Goal: Register for event/course

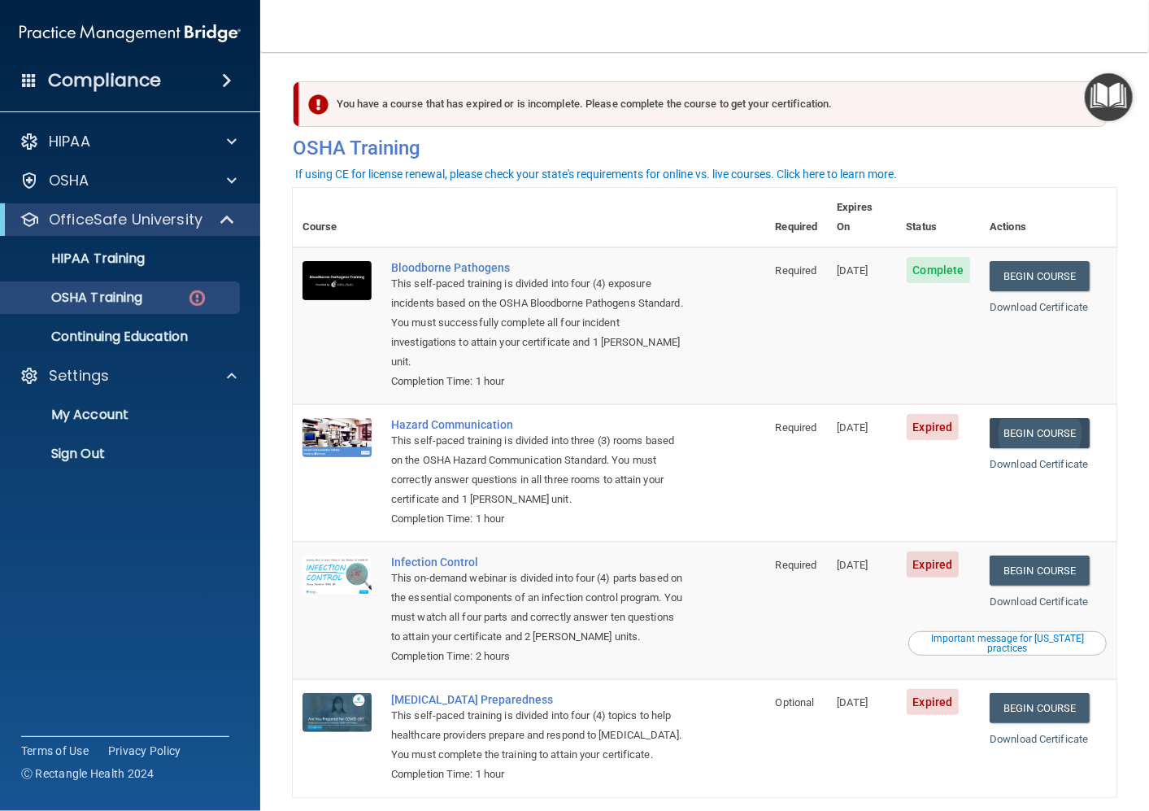
click at [1022, 418] on link "Begin Course" at bounding box center [1039, 433] width 99 height 30
click at [1010, 418] on link "Begin Course" at bounding box center [1039, 433] width 99 height 30
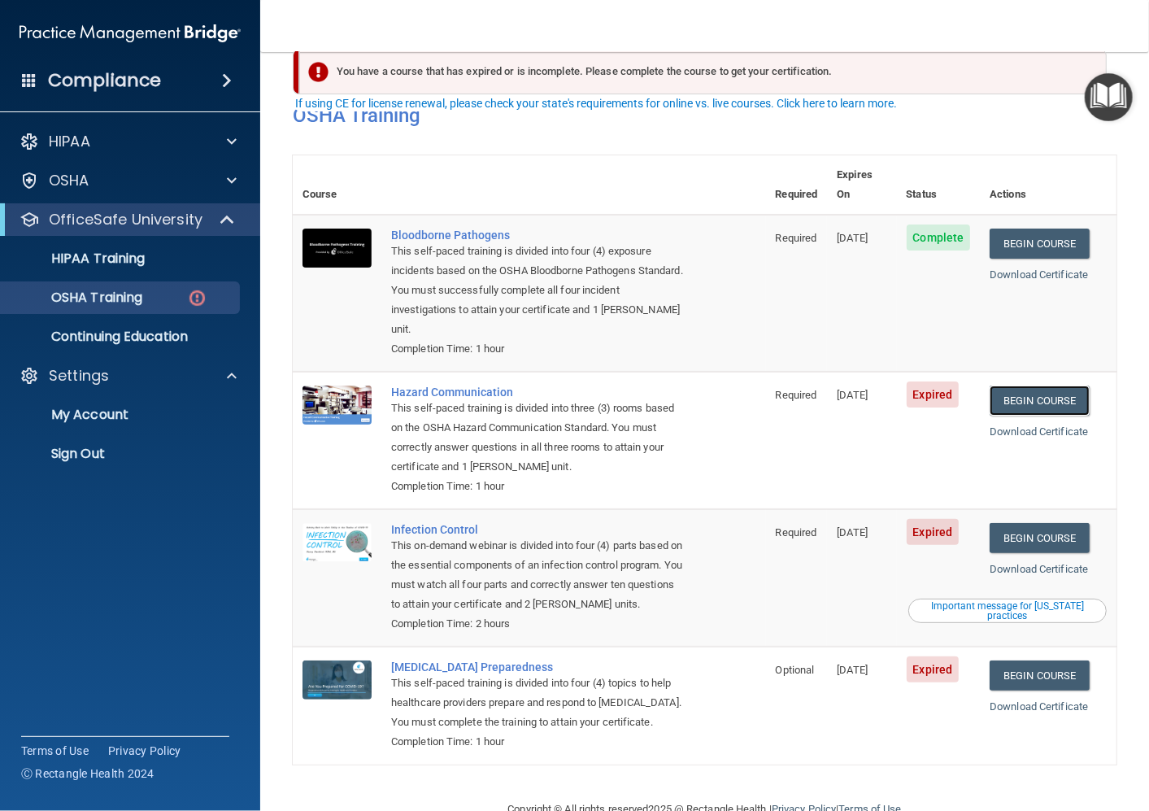
scroll to position [71, 0]
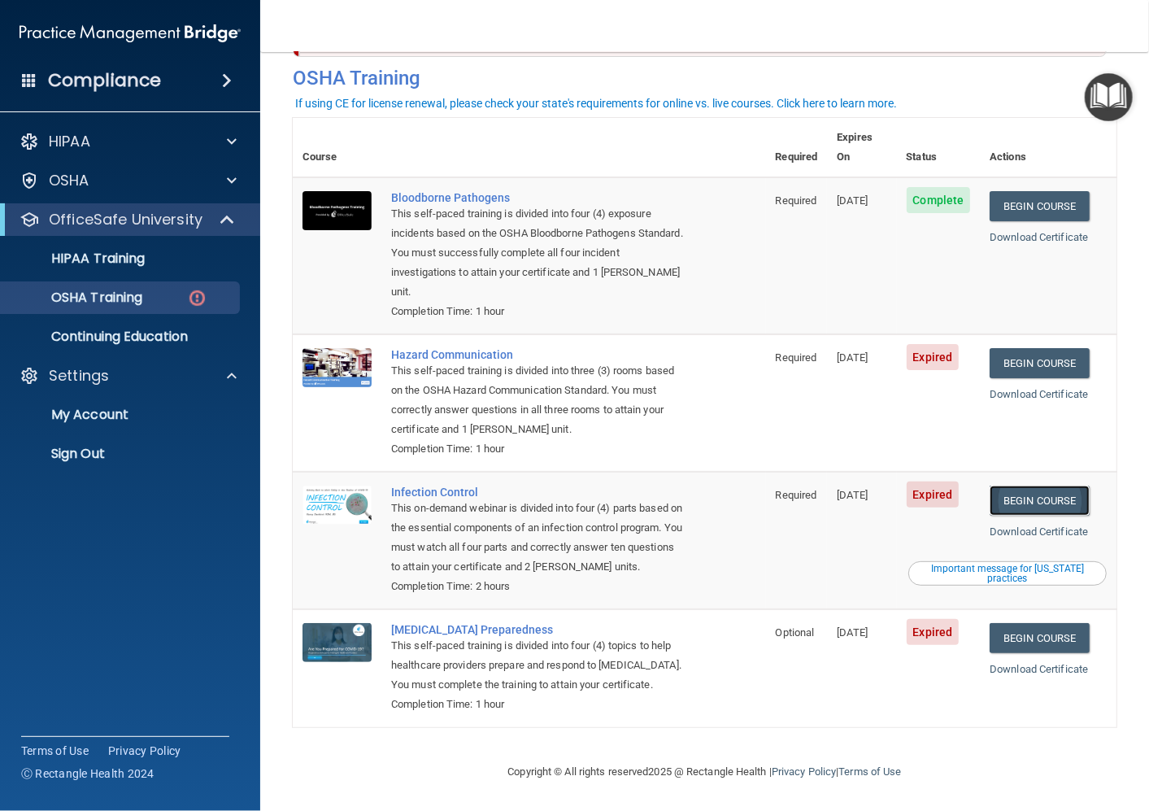
click at [1040, 486] on link "Begin Course" at bounding box center [1039, 501] width 99 height 30
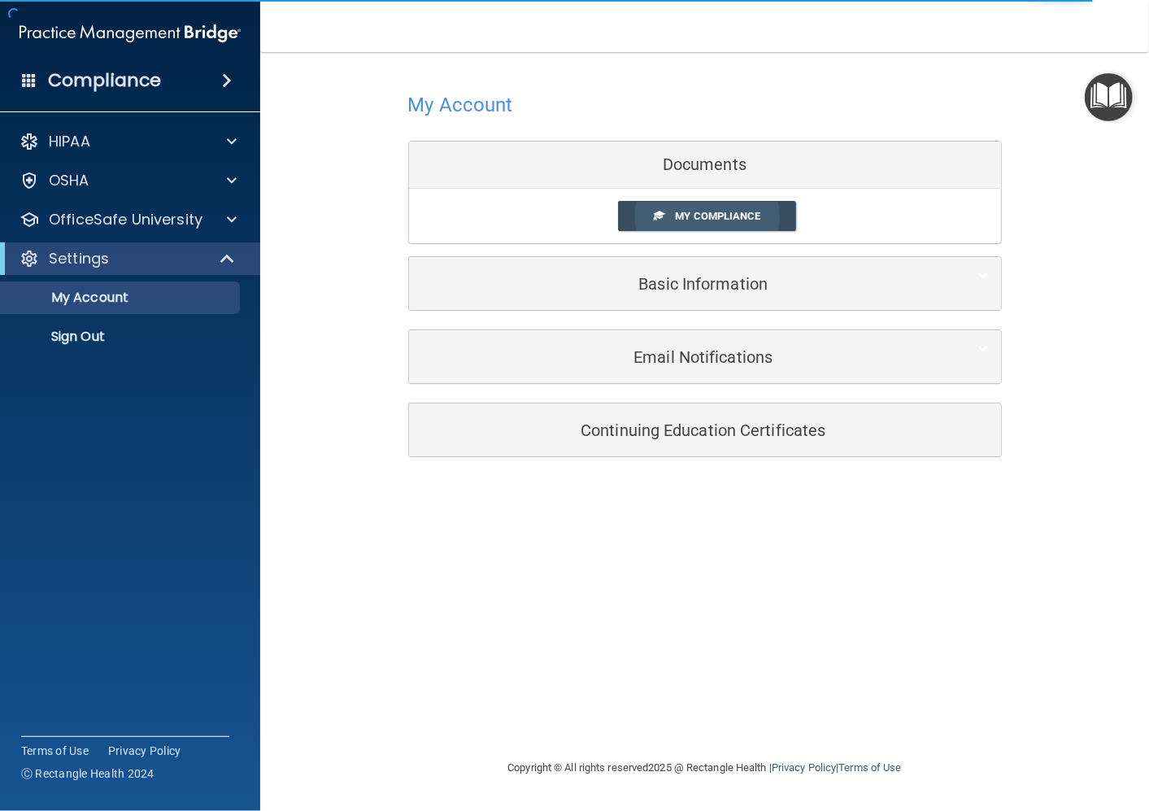
click at [682, 210] on span "My Compliance" at bounding box center [717, 216] width 85 height 12
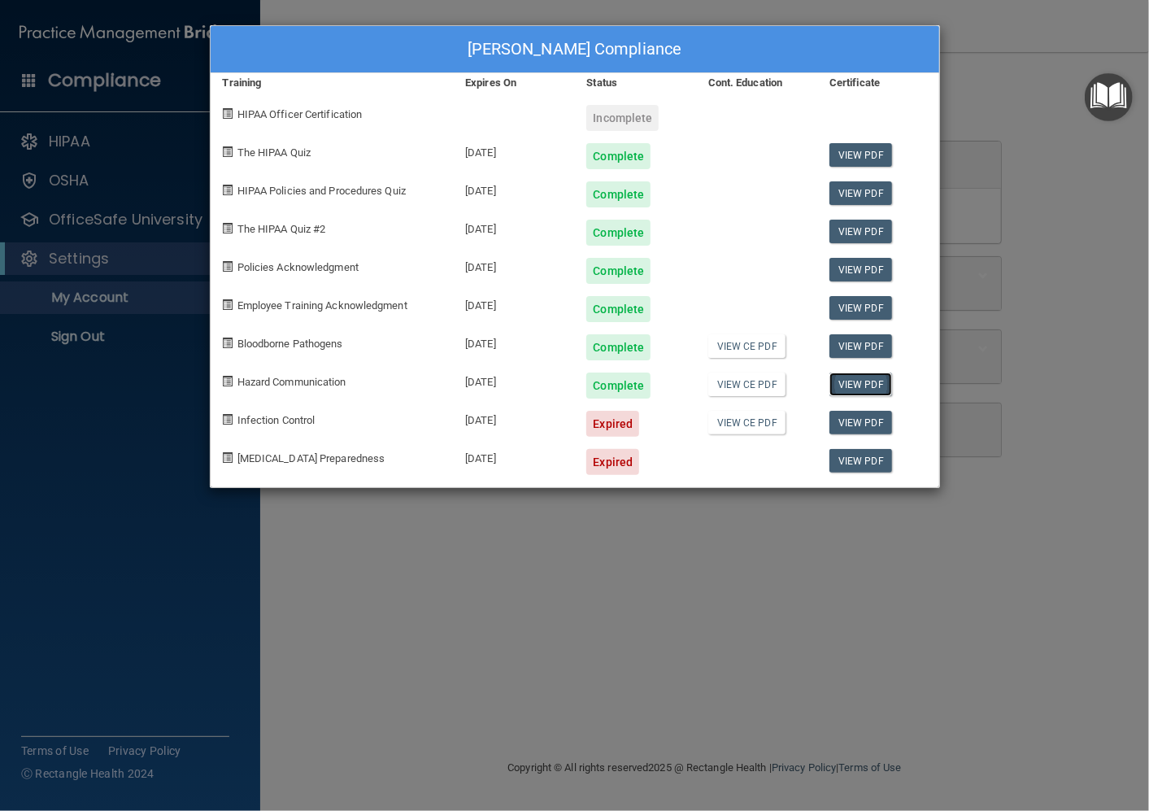
click at [870, 381] on link "View PDF" at bounding box center [861, 385] width 63 height 24
click at [278, 421] on span "Infection Control" at bounding box center [277, 420] width 78 height 12
click at [606, 424] on div "Expired" at bounding box center [612, 424] width 53 height 26
click at [867, 428] on link "View PDF" at bounding box center [861, 423] width 63 height 24
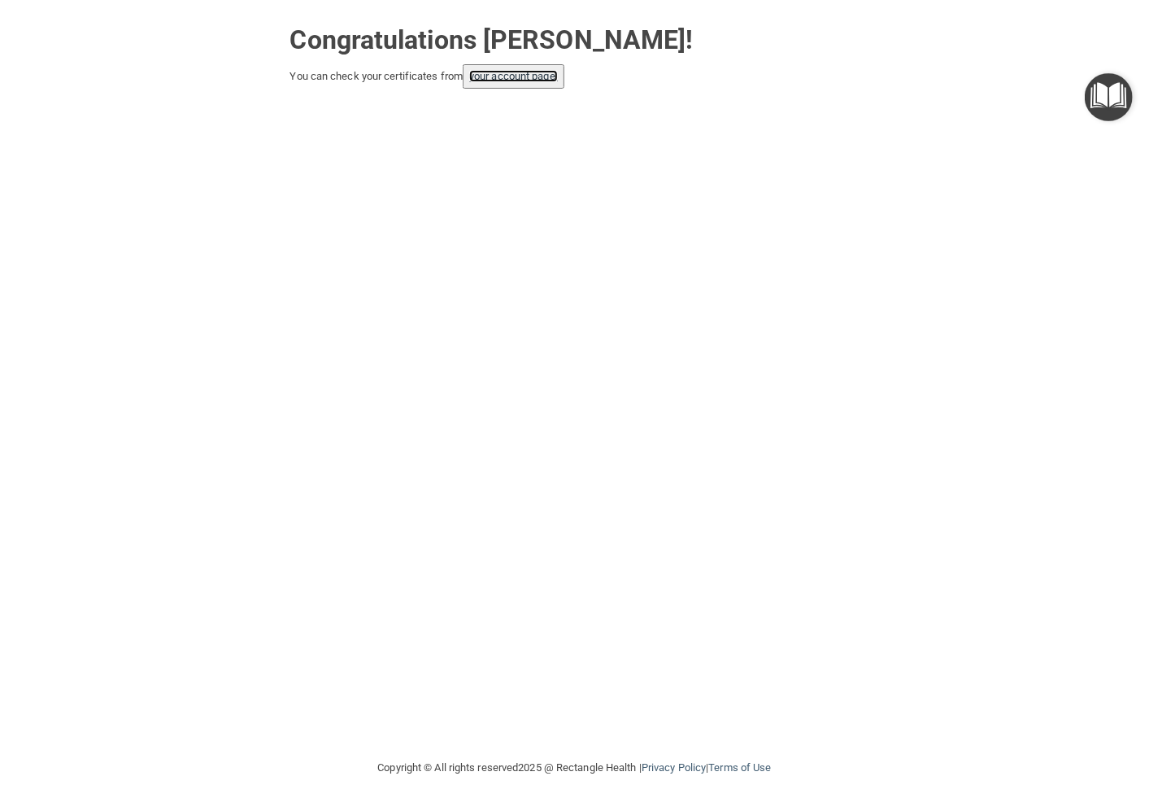
click at [532, 71] on link "your account page!" at bounding box center [513, 76] width 89 height 12
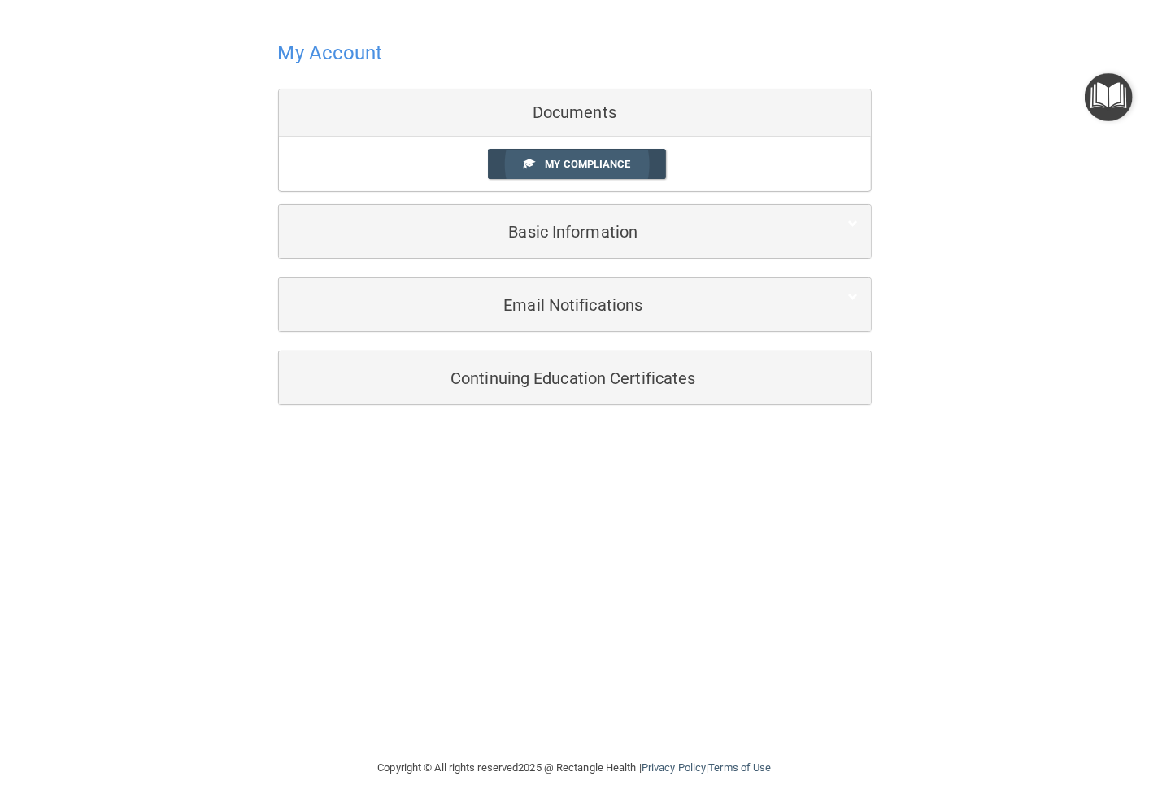
click at [557, 168] on span "My Compliance" at bounding box center [587, 164] width 85 height 12
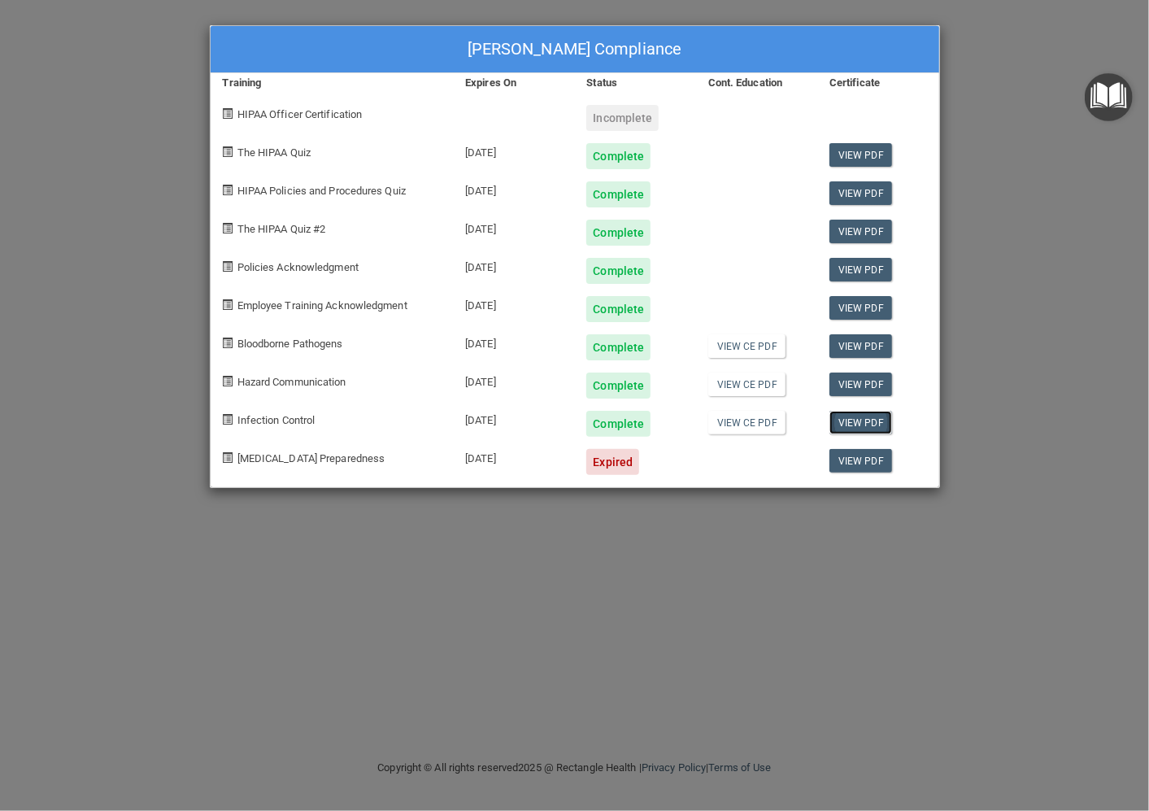
click at [860, 426] on link "View PDF" at bounding box center [861, 423] width 63 height 24
